Goal: Navigation & Orientation: Understand site structure

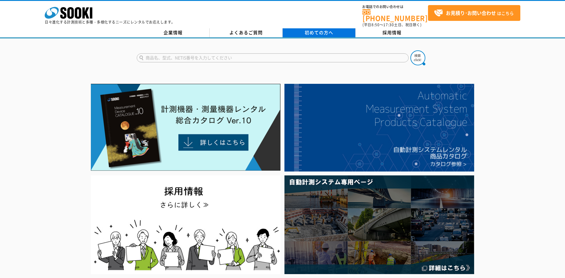
click at [299, 28] on link "初めての方へ" at bounding box center [319, 32] width 73 height 9
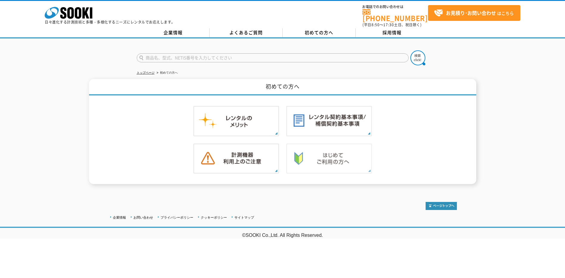
click at [326, 156] on img at bounding box center [329, 158] width 86 height 30
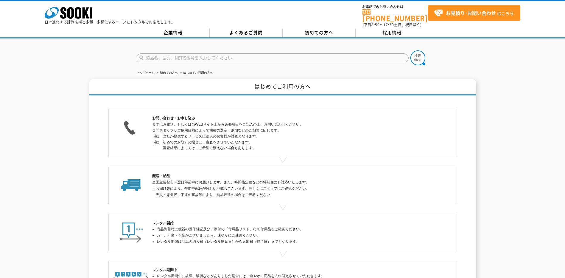
click at [262, 38] on div at bounding box center [282, 52] width 565 height 29
click at [264, 31] on link "よくあるご質問" at bounding box center [246, 32] width 73 height 9
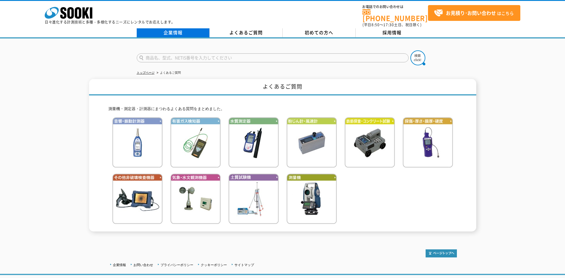
click at [198, 28] on link "企業情報" at bounding box center [173, 32] width 73 height 9
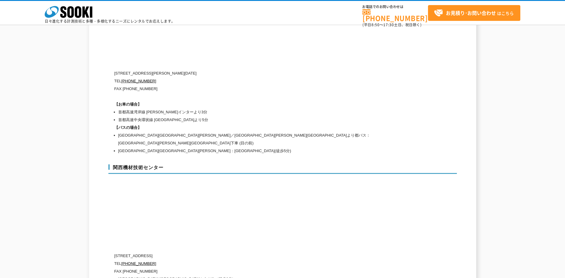
scroll to position [2503, 0]
